Goal: Find specific page/section: Find specific page/section

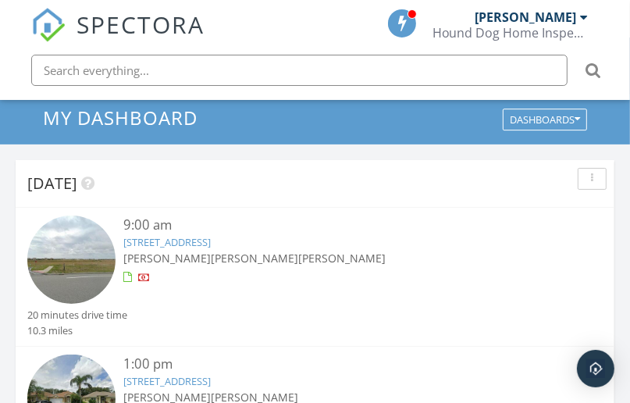
scroll to position [125, 0]
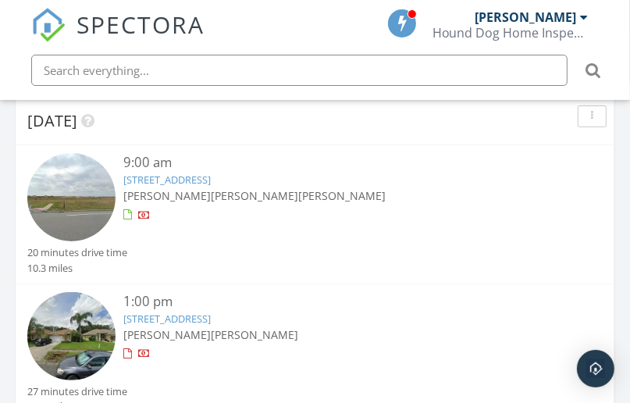
click at [94, 175] on img at bounding box center [71, 197] width 88 height 88
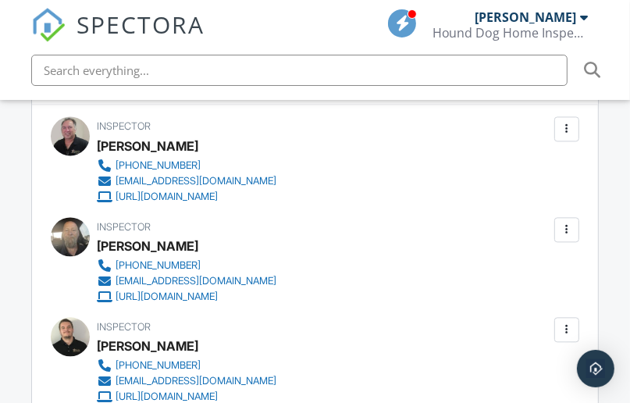
scroll to position [1747, 0]
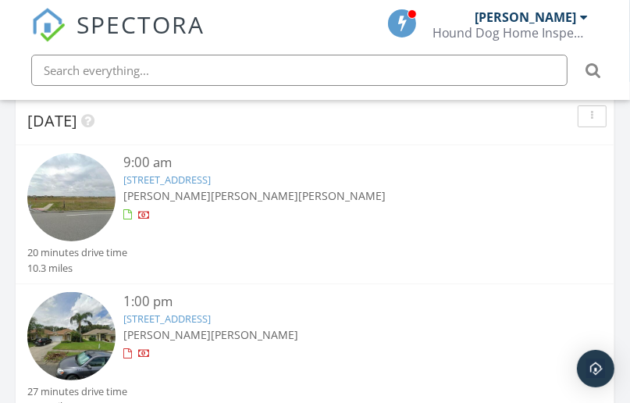
click at [163, 327] on span "[PERSON_NAME]" at bounding box center [166, 334] width 87 height 15
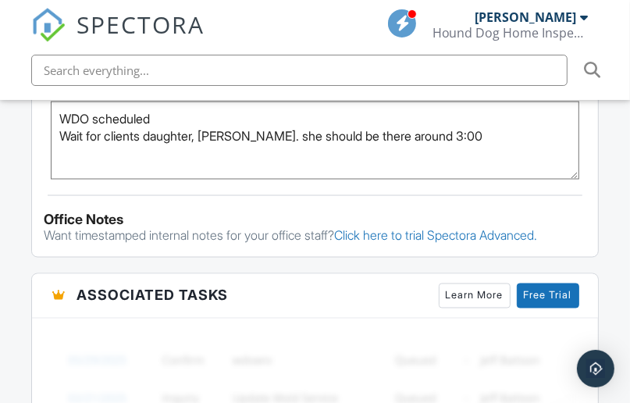
scroll to position [1373, 0]
